Goal: Transaction & Acquisition: Purchase product/service

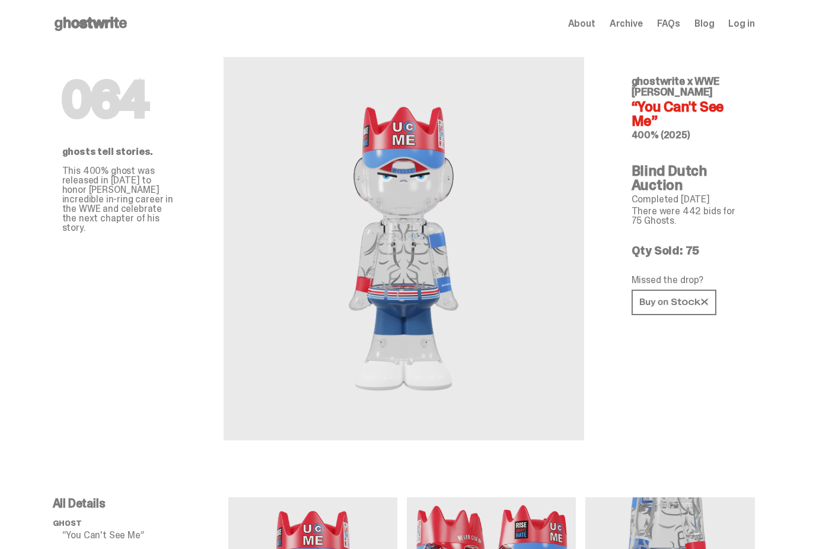
click at [744, 22] on span "Log in" at bounding box center [741, 23] width 26 height 9
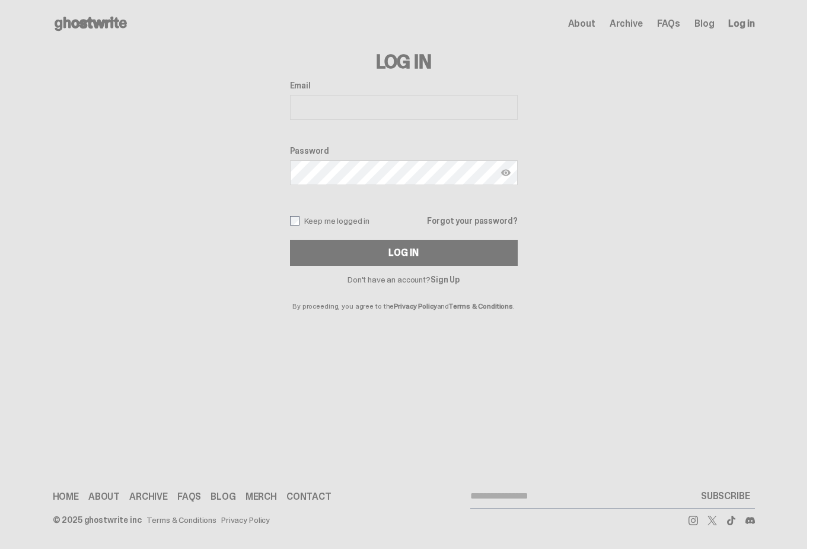
click at [392, 251] on button "Log In" at bounding box center [404, 253] width 228 height 26
type input "**********"
click at [408, 253] on button "Log In" at bounding box center [404, 253] width 228 height 26
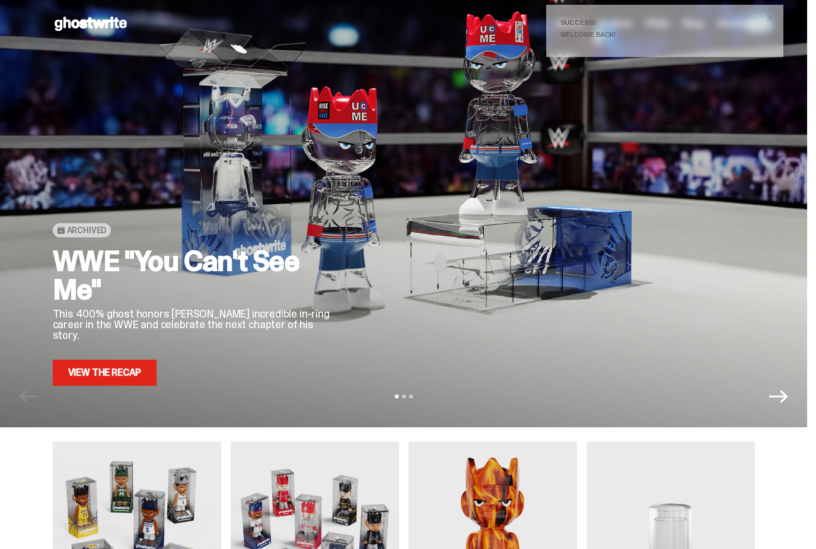
click at [100, 369] on link "View the Recap" at bounding box center [105, 372] width 104 height 26
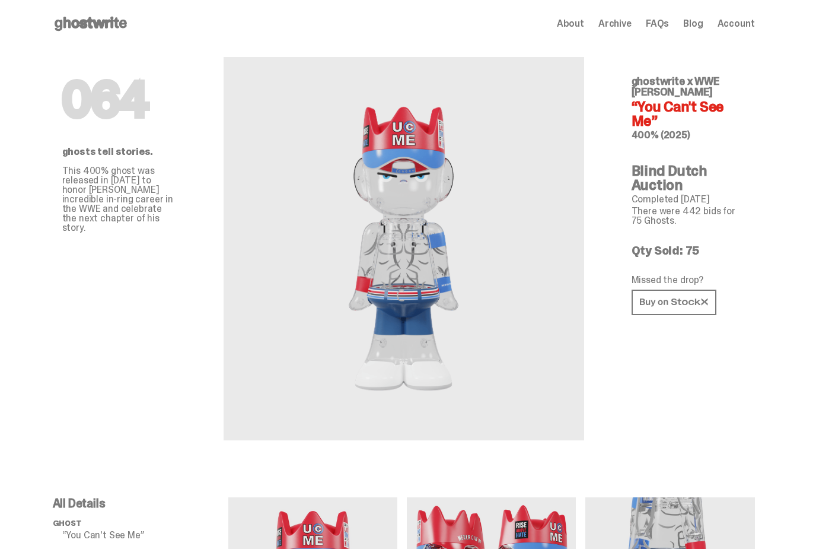
click at [669, 305] on icon at bounding box center [674, 302] width 68 height 9
